Goal: Transaction & Acquisition: Purchase product/service

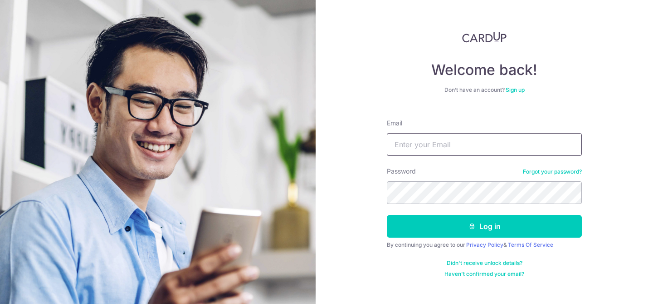
click at [481, 141] on input "Email" at bounding box center [484, 144] width 195 height 23
type input "[EMAIL_ADDRESS][DOMAIN_NAME]"
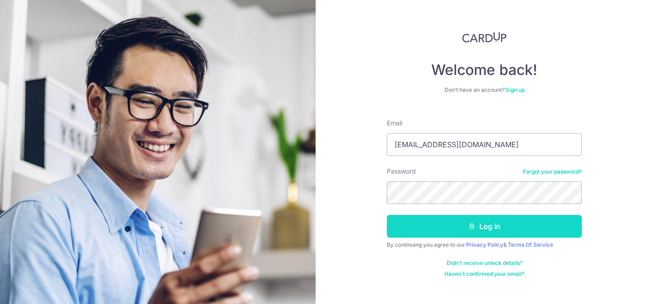
click at [488, 224] on button "Log in" at bounding box center [484, 226] width 195 height 23
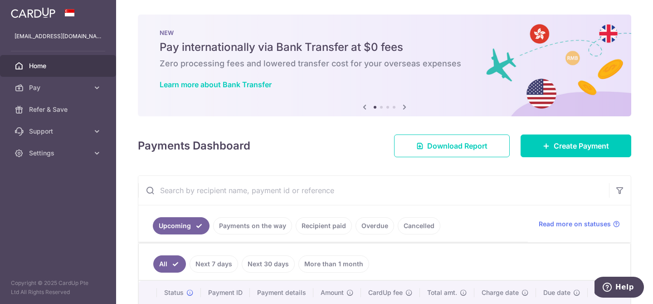
click at [404, 106] on icon at bounding box center [404, 106] width 11 height 11
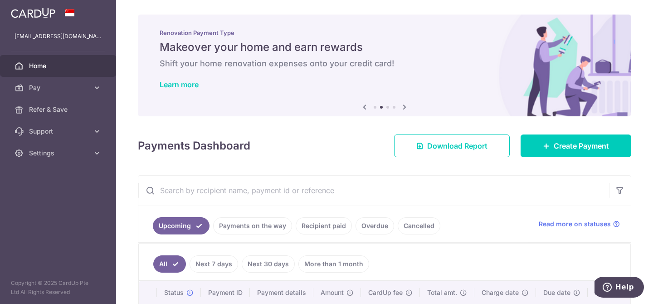
click at [404, 106] on icon at bounding box center [404, 106] width 11 height 11
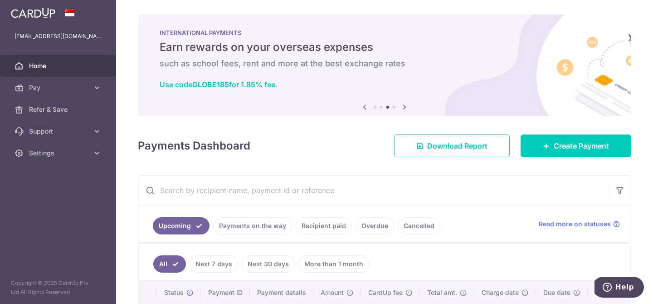
click at [404, 106] on icon at bounding box center [404, 106] width 11 height 11
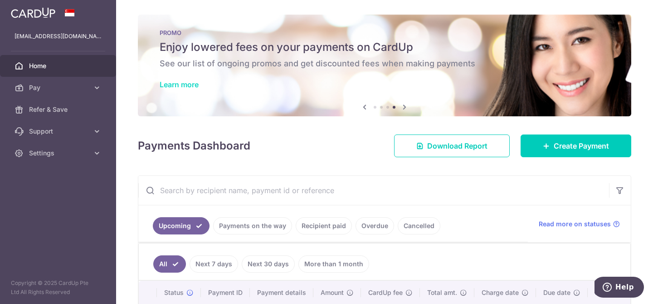
click at [182, 81] on link "Learn more" at bounding box center [179, 84] width 39 height 9
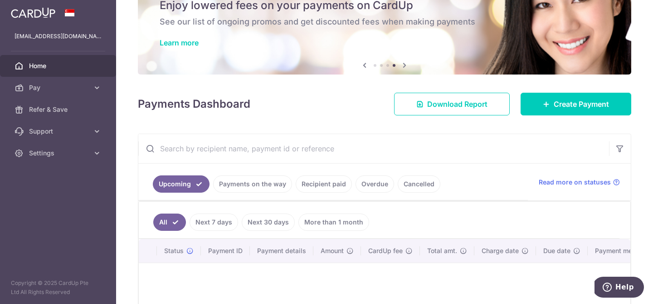
scroll to position [138, 0]
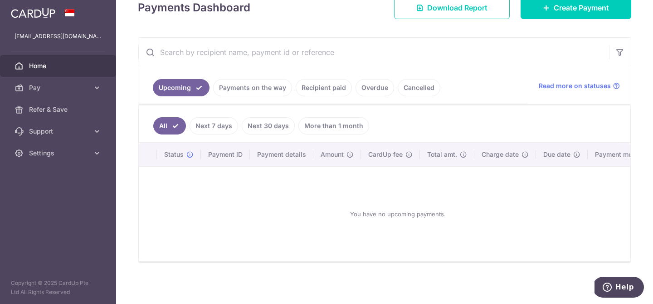
click at [317, 91] on link "Recipient paid" at bounding box center [324, 87] width 56 height 17
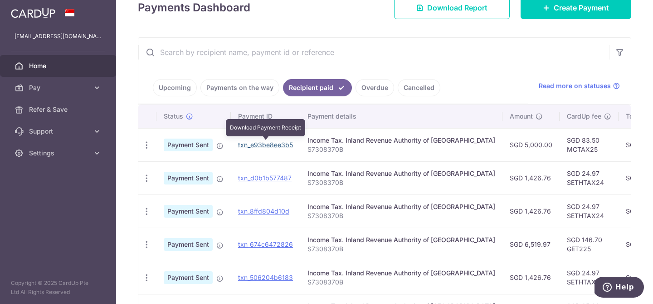
click at [274, 144] on link "txn_e93be8ee3b5" at bounding box center [265, 145] width 55 height 8
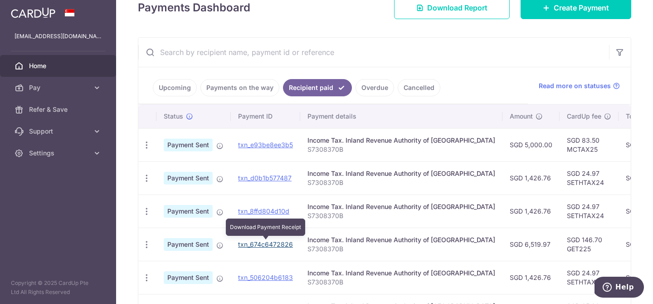
click at [277, 245] on link "txn_674c6472826" at bounding box center [265, 244] width 55 height 8
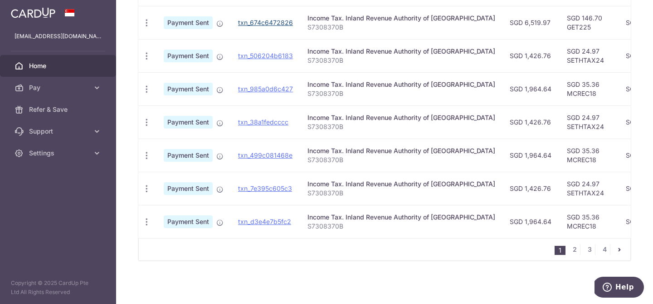
scroll to position [0, 0]
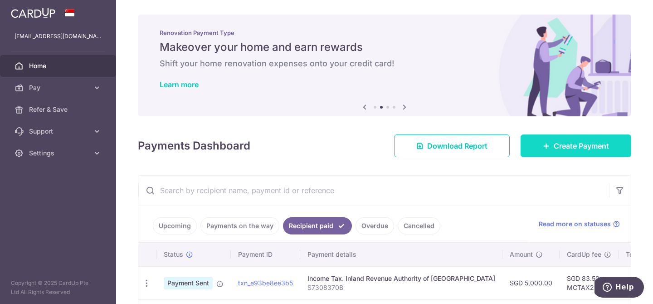
click at [563, 143] on span "Create Payment" at bounding box center [581, 145] width 55 height 11
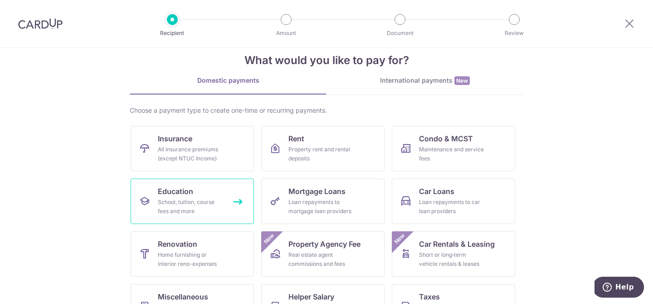
scroll to position [95, 0]
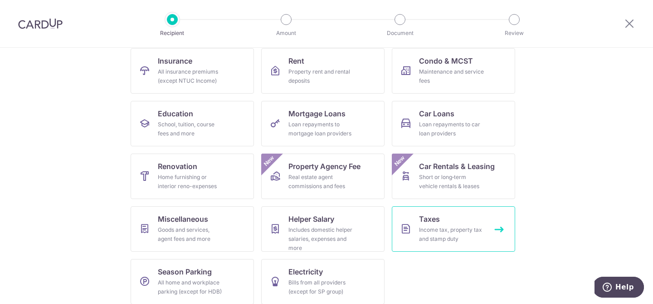
click at [427, 230] on div "Income tax, property tax and stamp duty" at bounding box center [451, 234] width 65 height 18
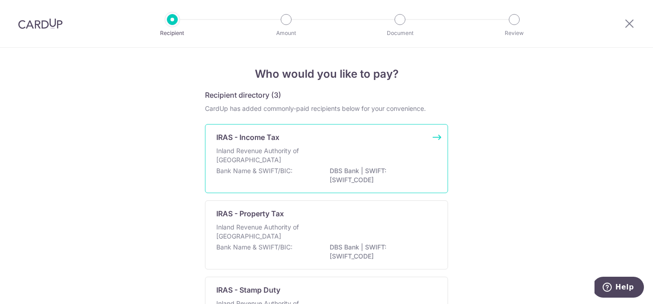
click at [265, 151] on p "Inland Revenue Authority of Singapore" at bounding box center [264, 155] width 96 height 18
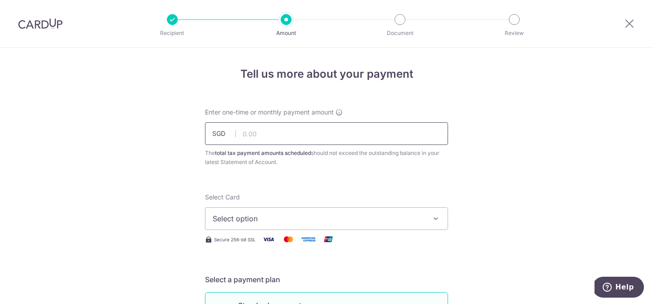
click at [299, 139] on input "text" at bounding box center [326, 133] width 243 height 23
type input "6,519.97"
click at [301, 220] on span "Select option" at bounding box center [318, 218] width 211 height 11
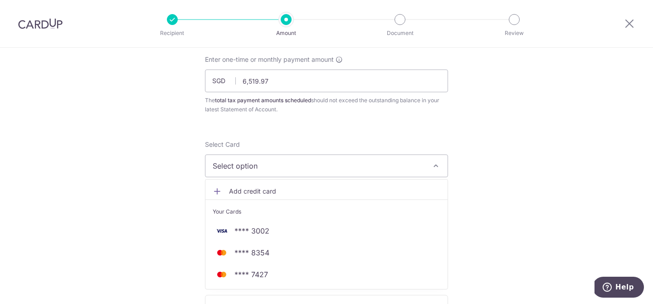
scroll to position [66, 0]
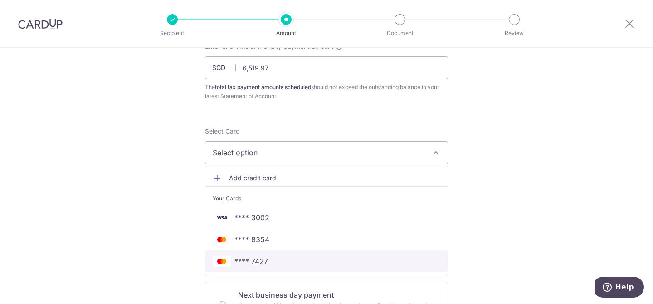
click at [270, 259] on span "**** 7427" at bounding box center [327, 260] width 228 height 11
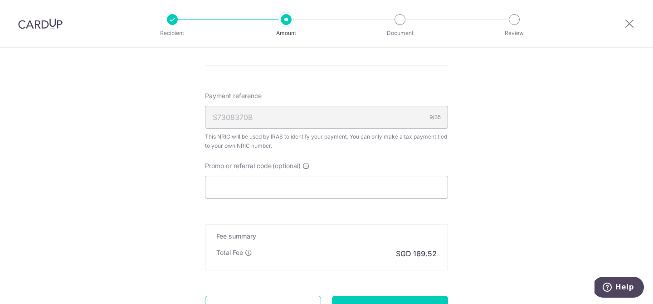
scroll to position [564, 0]
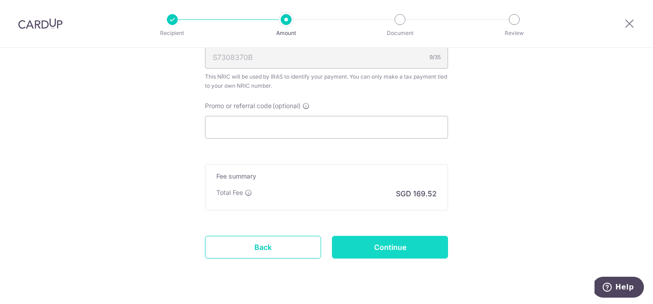
click at [394, 241] on input "Continue" at bounding box center [390, 247] width 116 height 23
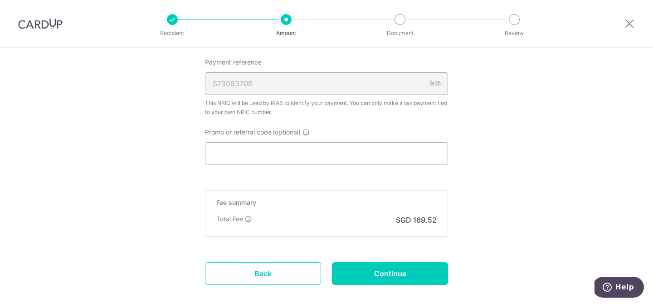
scroll to position [414, 0]
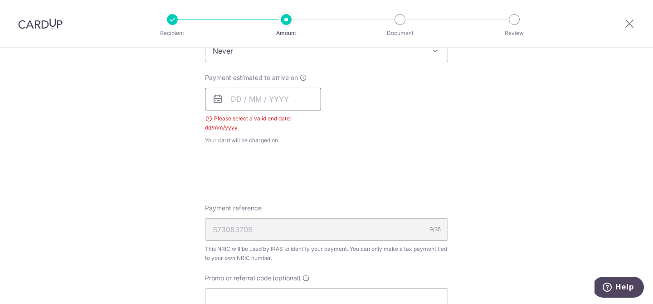
click at [265, 98] on input "text" at bounding box center [263, 99] width 116 height 23
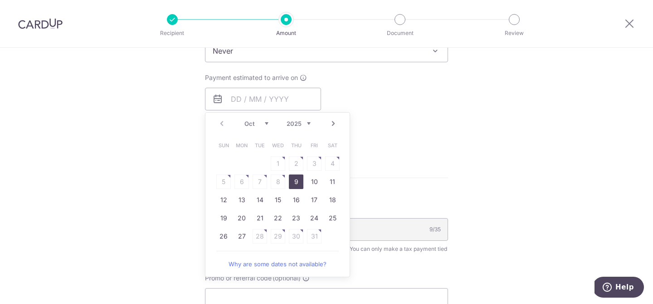
click at [296, 180] on link "9" at bounding box center [296, 181] width 15 height 15
type input "[DATE]"
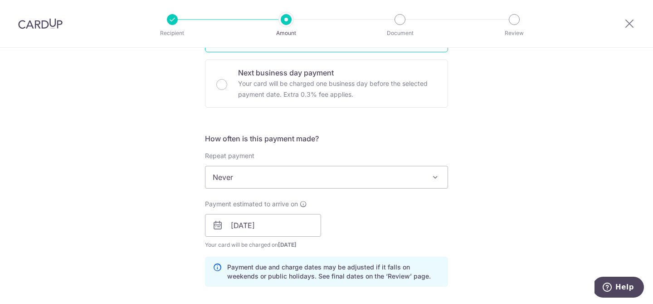
scroll to position [616, 0]
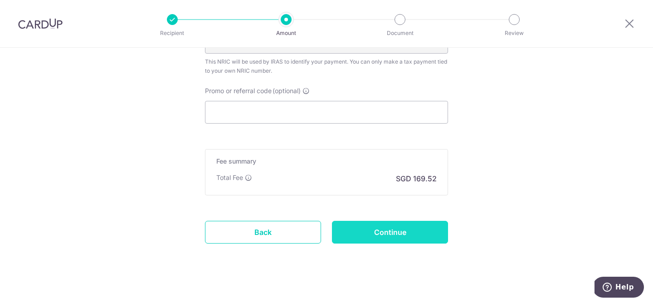
click at [403, 229] on input "Continue" at bounding box center [390, 232] width 116 height 23
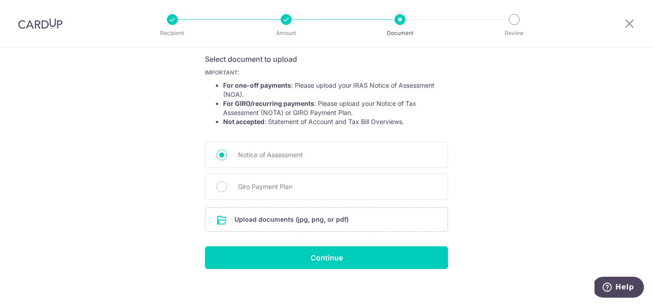
scroll to position [160, 0]
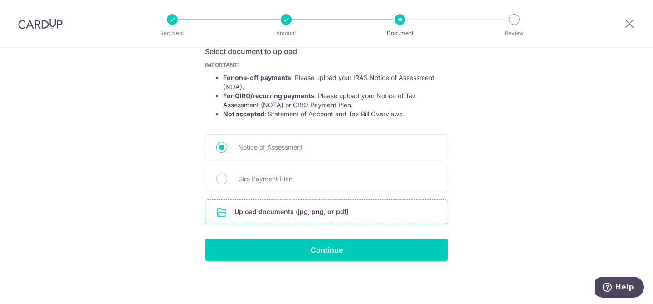
click at [321, 217] on input "file" at bounding box center [327, 212] width 242 height 24
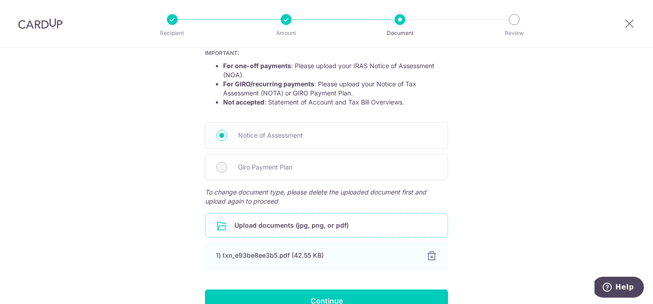
scroll to position [187, 0]
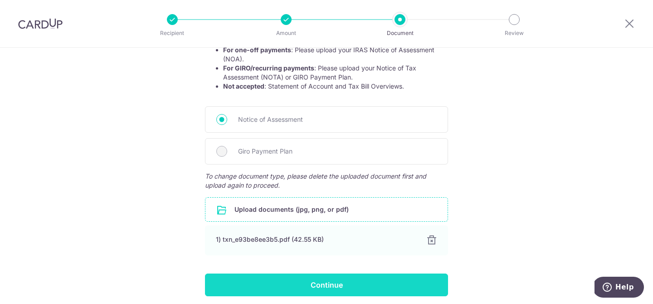
click at [356, 284] on input "Continue" at bounding box center [326, 284] width 243 height 23
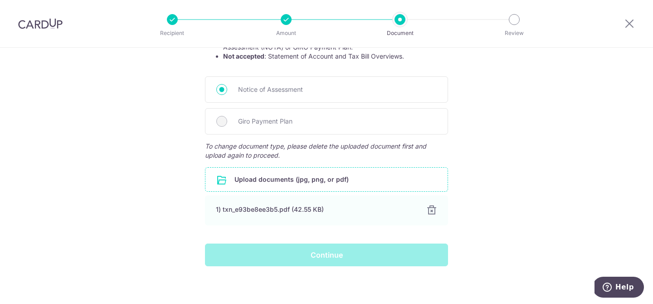
scroll to position [222, 0]
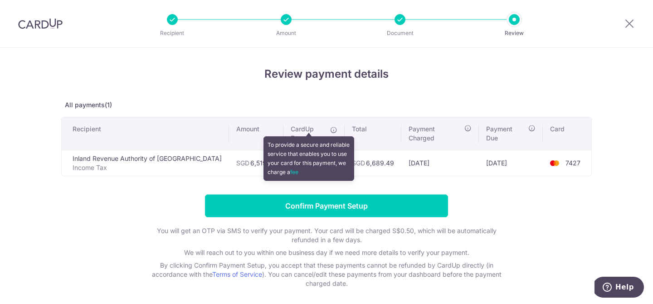
click at [330, 130] on icon at bounding box center [333, 129] width 7 height 7
